Goal: Register for event/course

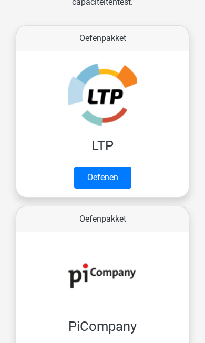
scroll to position [297, 0]
click at [89, 181] on link "Oefenen" at bounding box center [102, 177] width 57 height 22
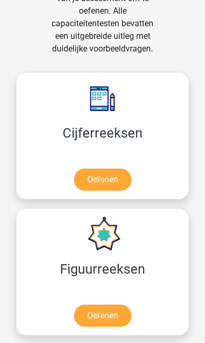
scroll to position [1165, 0]
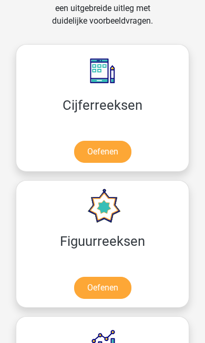
click at [100, 295] on link "Oefenen" at bounding box center [102, 288] width 57 height 22
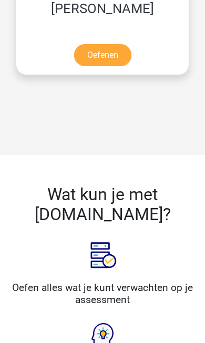
scroll to position [3150, 0]
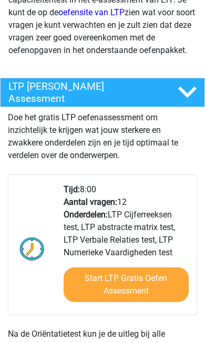
click at [36, 93] on h4 "LTP [PERSON_NAME] Assessment" at bounding box center [85, 92] width 154 height 24
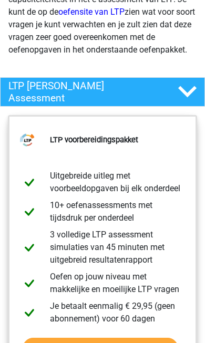
click at [84, 342] on link "Start het LTP voorbereidingspakket" at bounding box center [100, 348] width 155 height 22
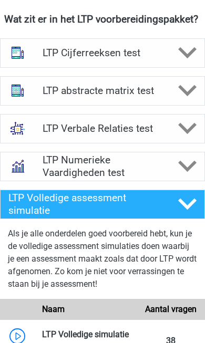
scroll to position [571, 0]
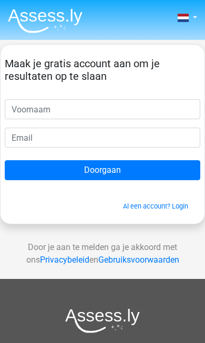
scroll to position [0, 3]
